Goal: Check status

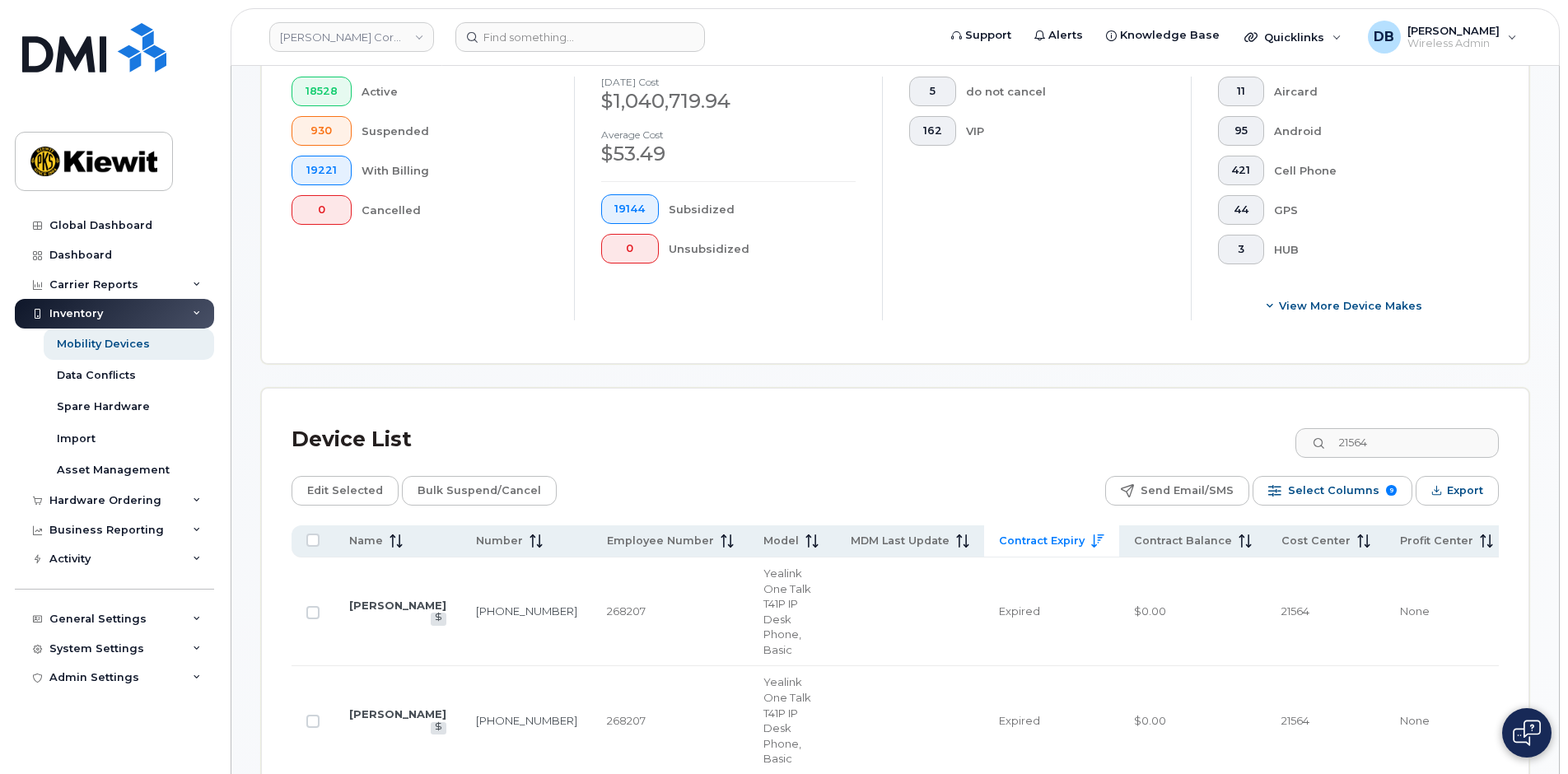
scroll to position [824, 0]
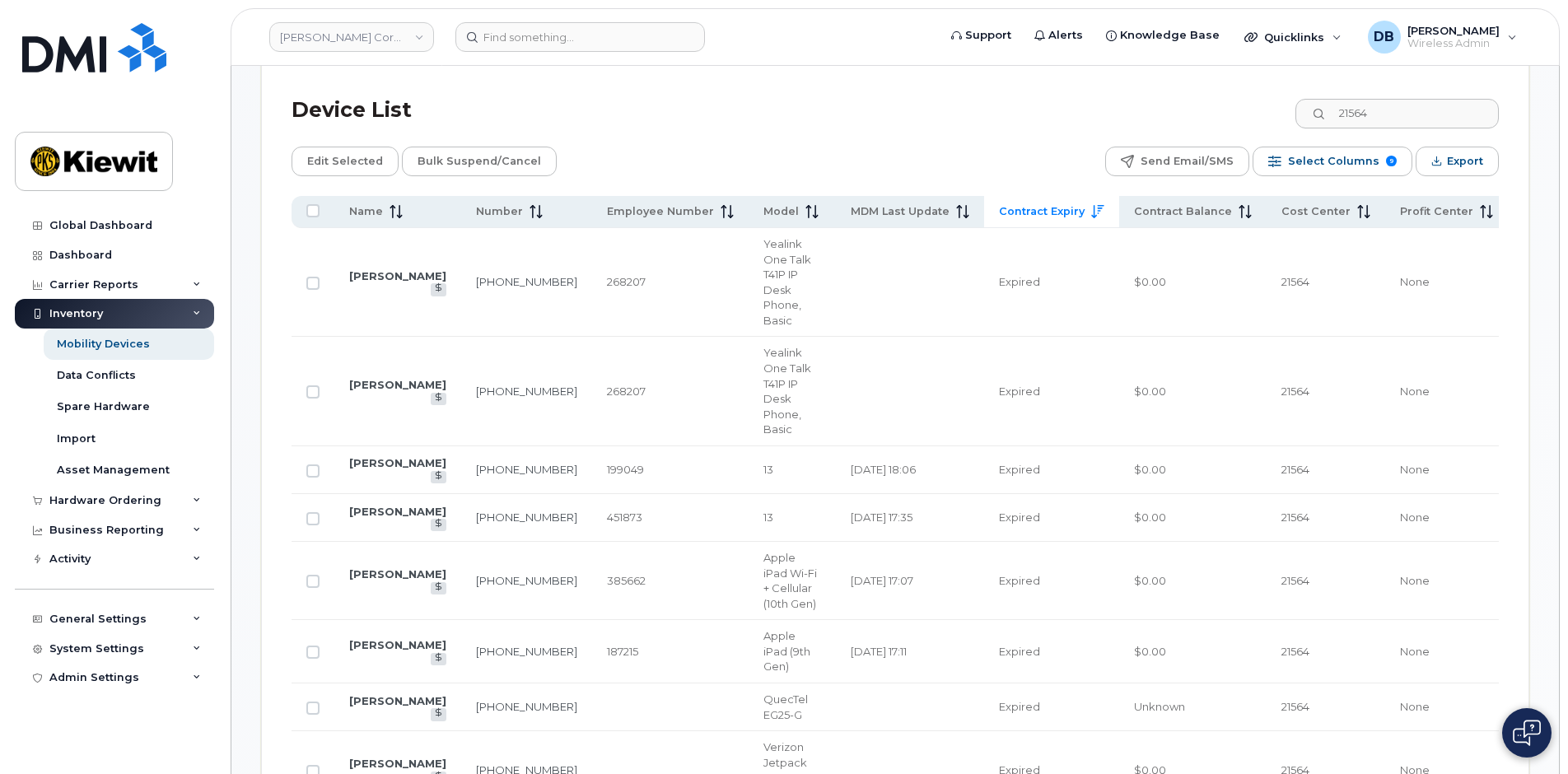
click at [963, 113] on div "Device List 21564" at bounding box center [895, 110] width 1208 height 43
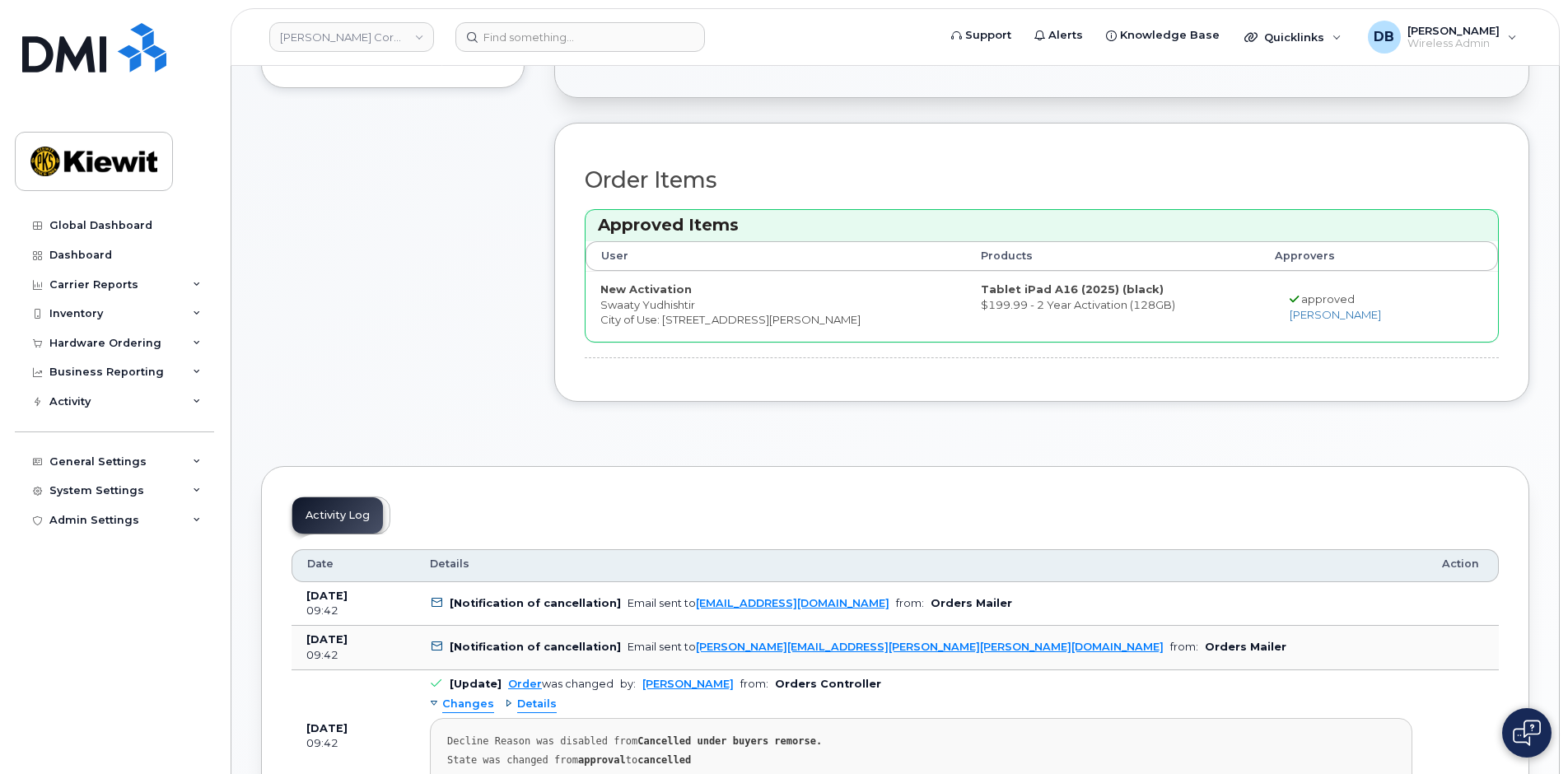
scroll to position [741, 0]
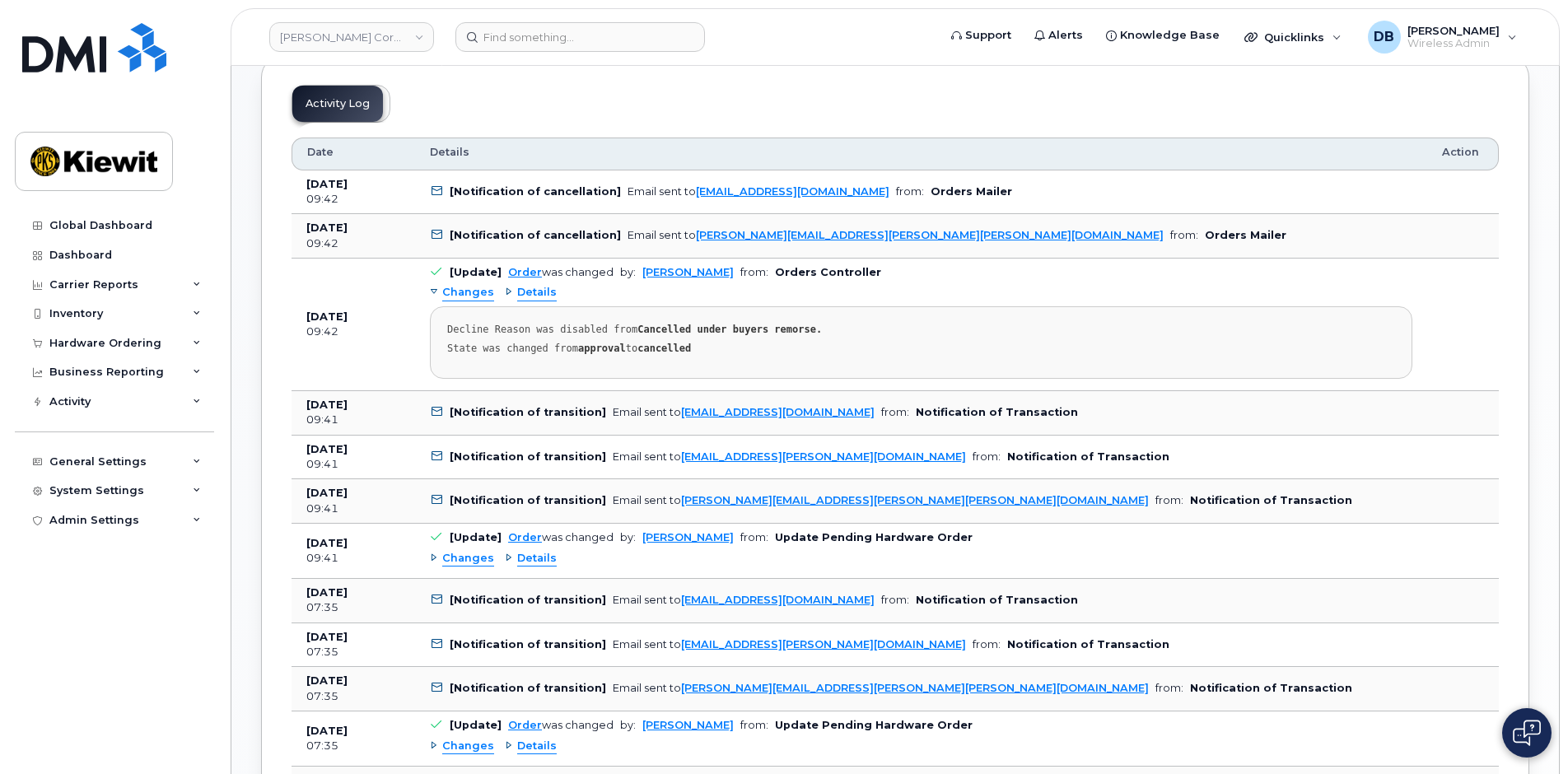
click at [549, 453] on b "[Notification of transition]" at bounding box center [527, 456] width 156 height 12
click at [507, 558] on div "Details" at bounding box center [530, 559] width 51 height 16
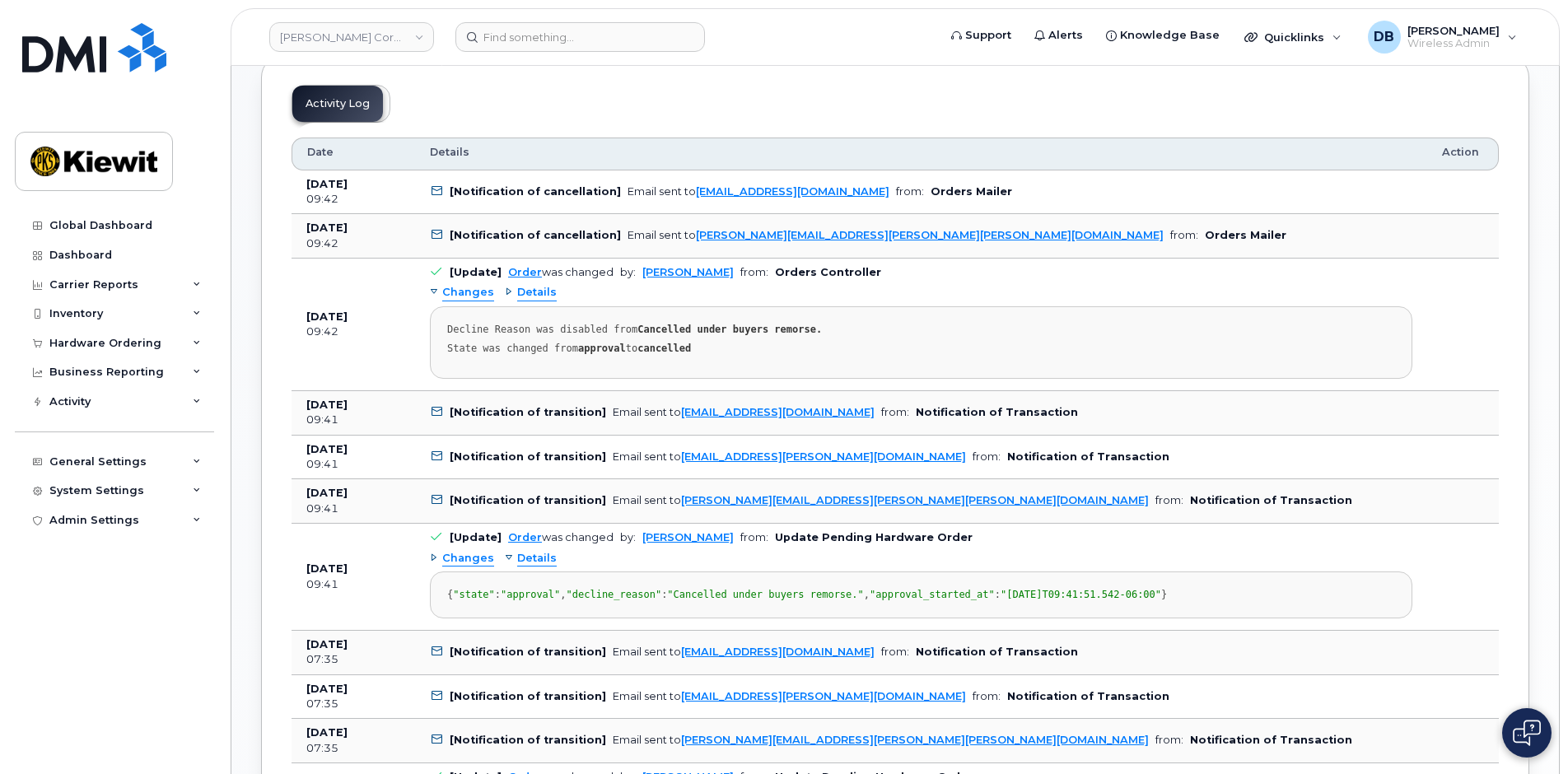
click at [432, 556] on div "Changes" at bounding box center [462, 559] width 65 height 16
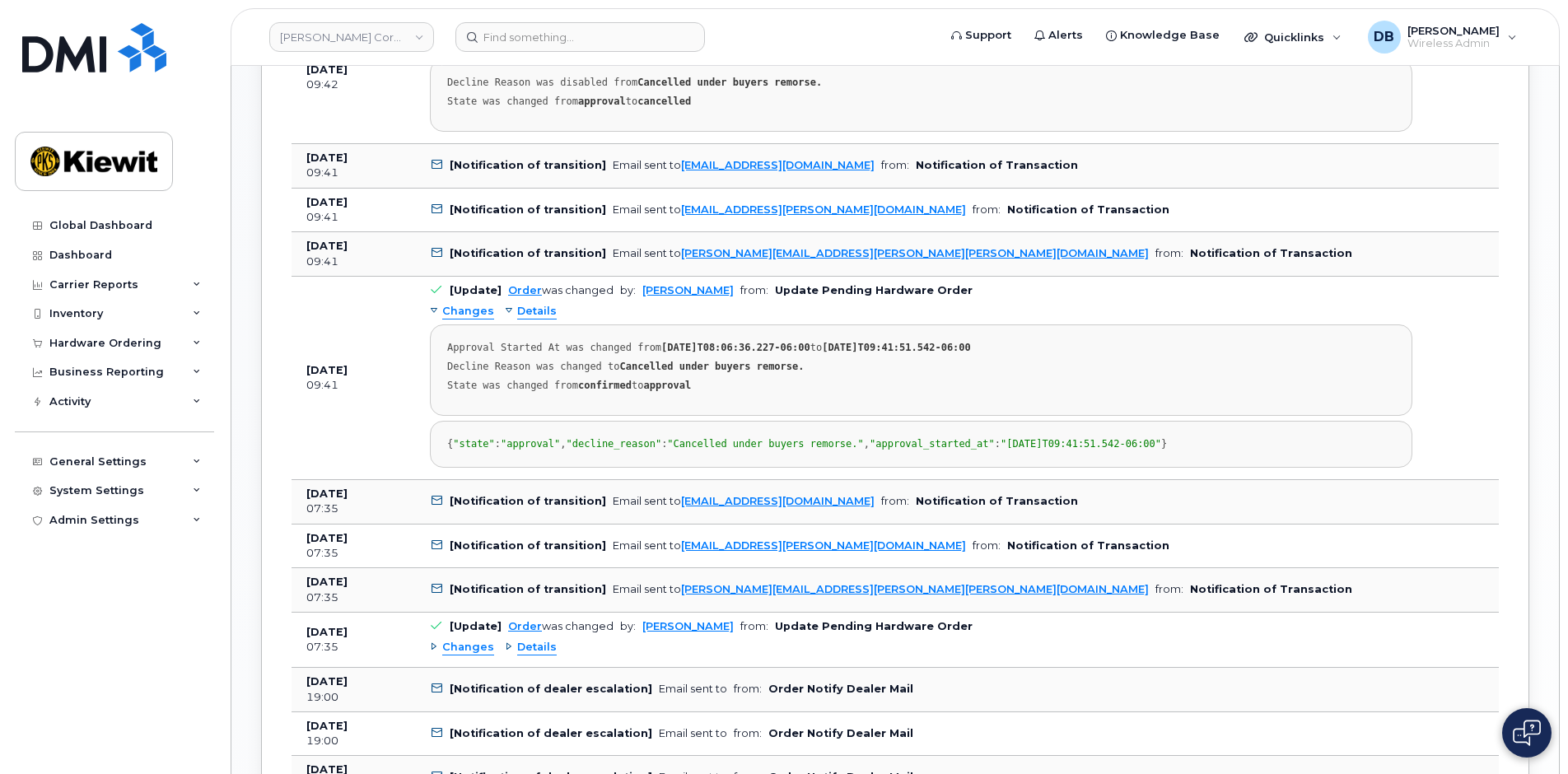
scroll to position [1071, 0]
